Goal: Find specific page/section: Find specific page/section

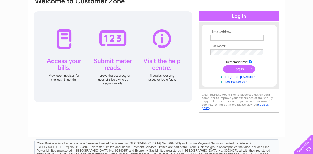
scroll to position [52, 0]
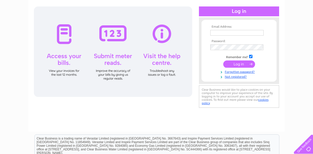
type input "seesawpre-school@hotmail.co.uk"
click at [236, 63] on input "submit" at bounding box center [239, 64] width 32 height 7
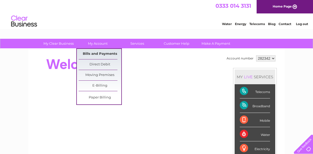
click at [98, 52] on link "Bills and Payments" at bounding box center [100, 54] width 43 height 10
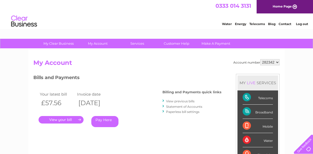
click at [64, 122] on link "." at bounding box center [61, 120] width 45 height 8
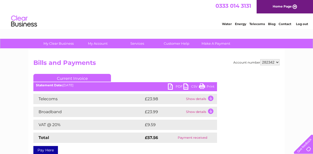
click at [212, 113] on td "Show details" at bounding box center [201, 112] width 32 height 10
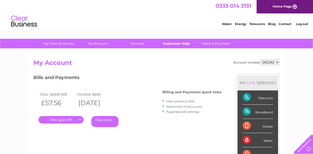
click at [182, 44] on link "Customer Help" at bounding box center [176, 44] width 43 height 10
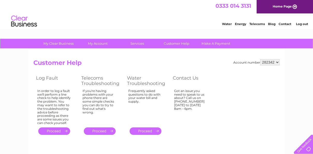
click at [276, 7] on link "Home Page" at bounding box center [285, 6] width 56 height 13
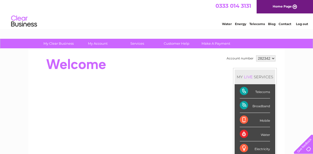
click at [289, 23] on link "Contact" at bounding box center [285, 24] width 13 height 4
